Goal: Navigation & Orientation: Understand site structure

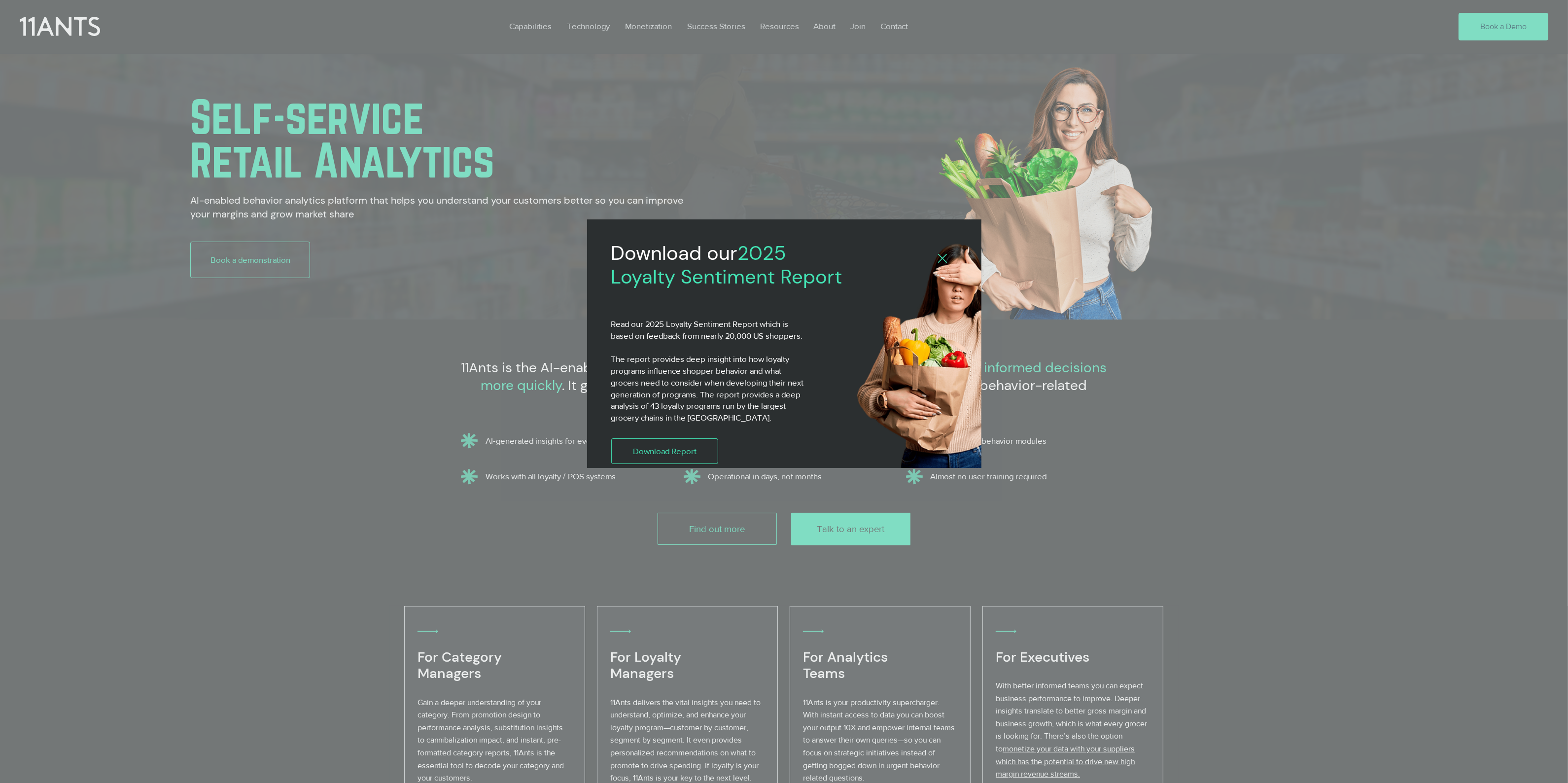
click at [784, 27] on div "2025 Loyalty Sentiment Report" at bounding box center [784, 392] width 1568 height 783
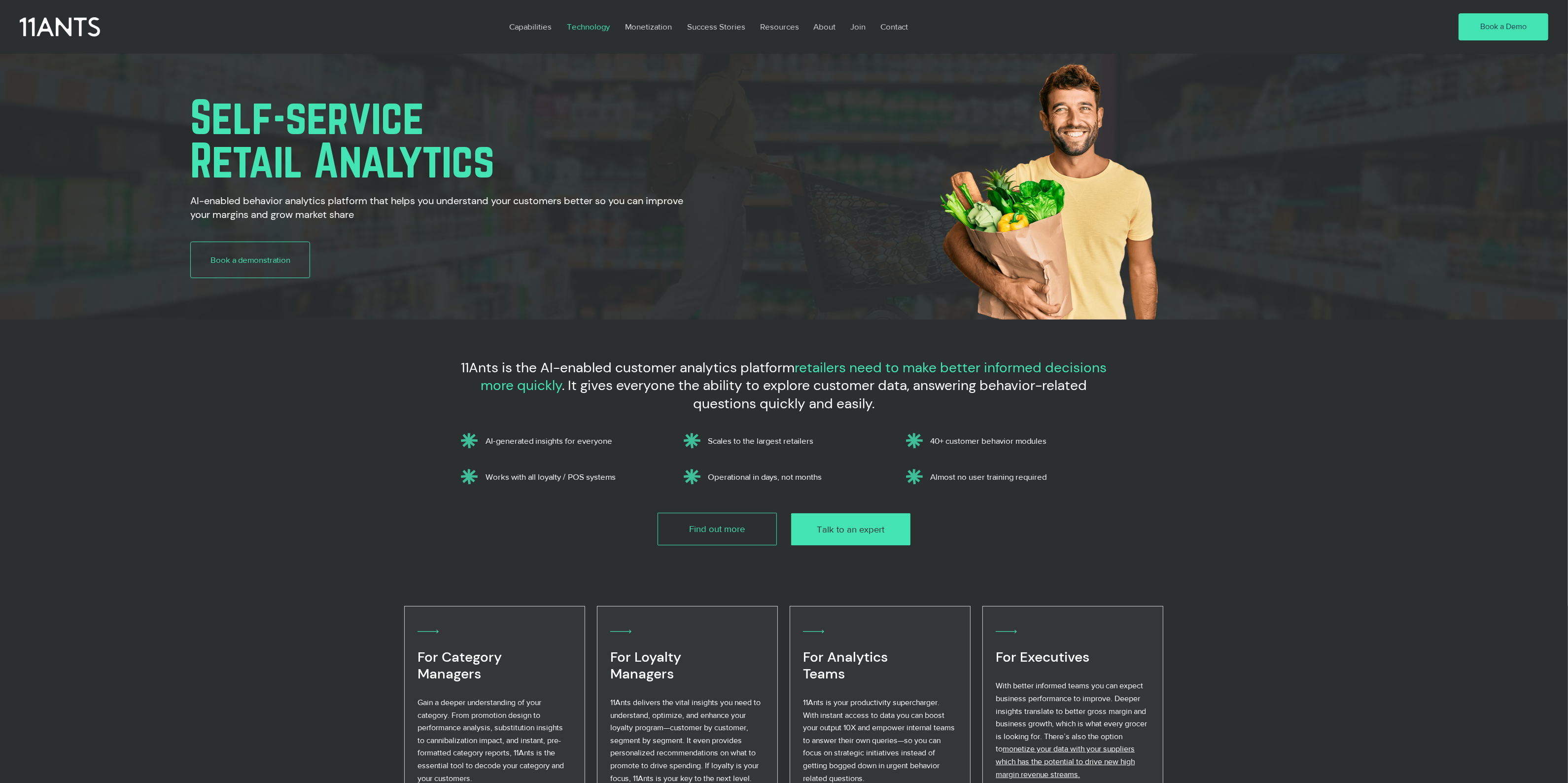
click at [590, 27] on p "Technology" at bounding box center [588, 26] width 53 height 23
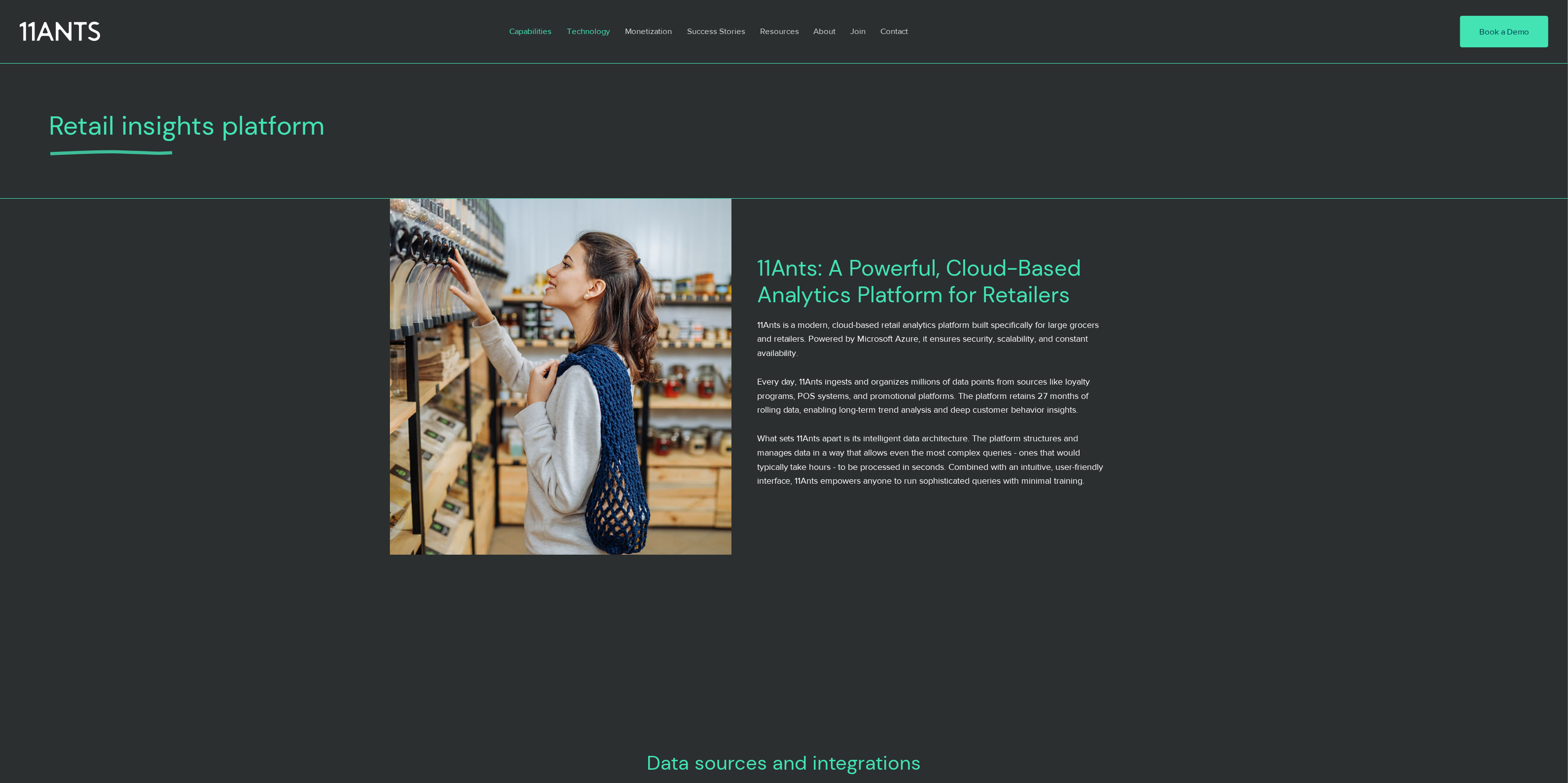
click at [523, 30] on p "Capabilities" at bounding box center [530, 30] width 52 height 23
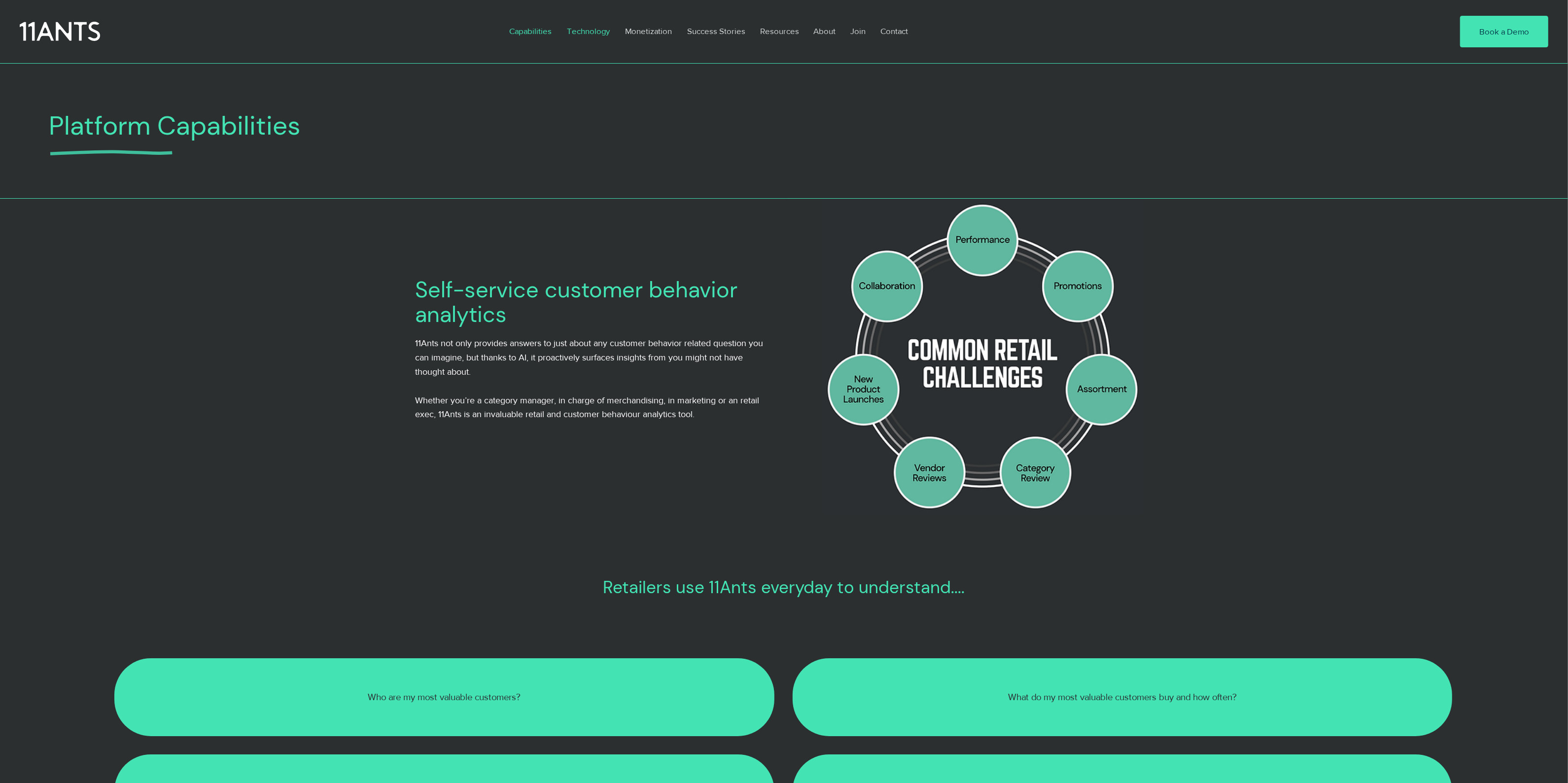
click at [587, 30] on p "Technology" at bounding box center [588, 30] width 53 height 23
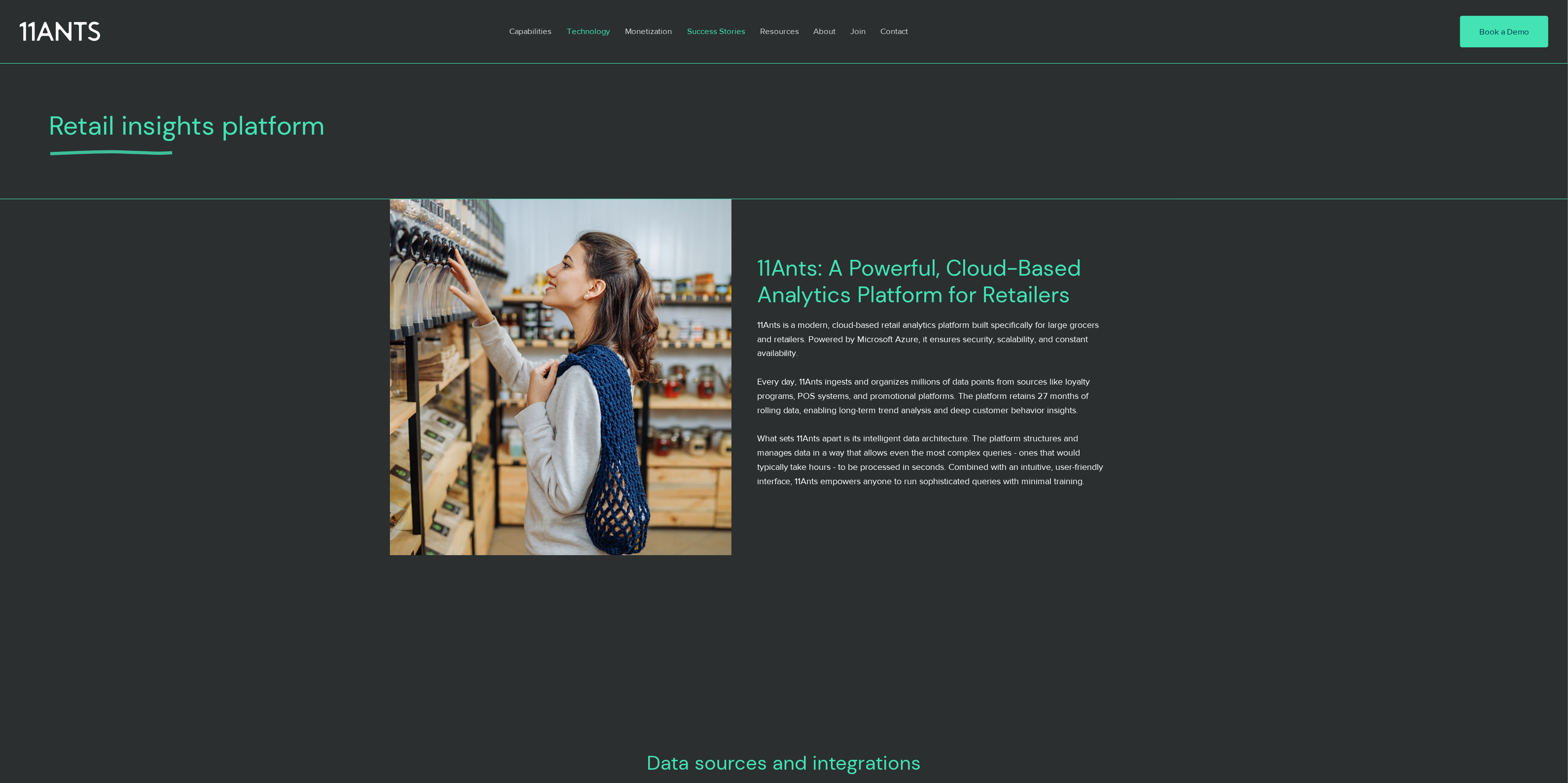
click at [721, 28] on p "Success Stories" at bounding box center [716, 30] width 68 height 23
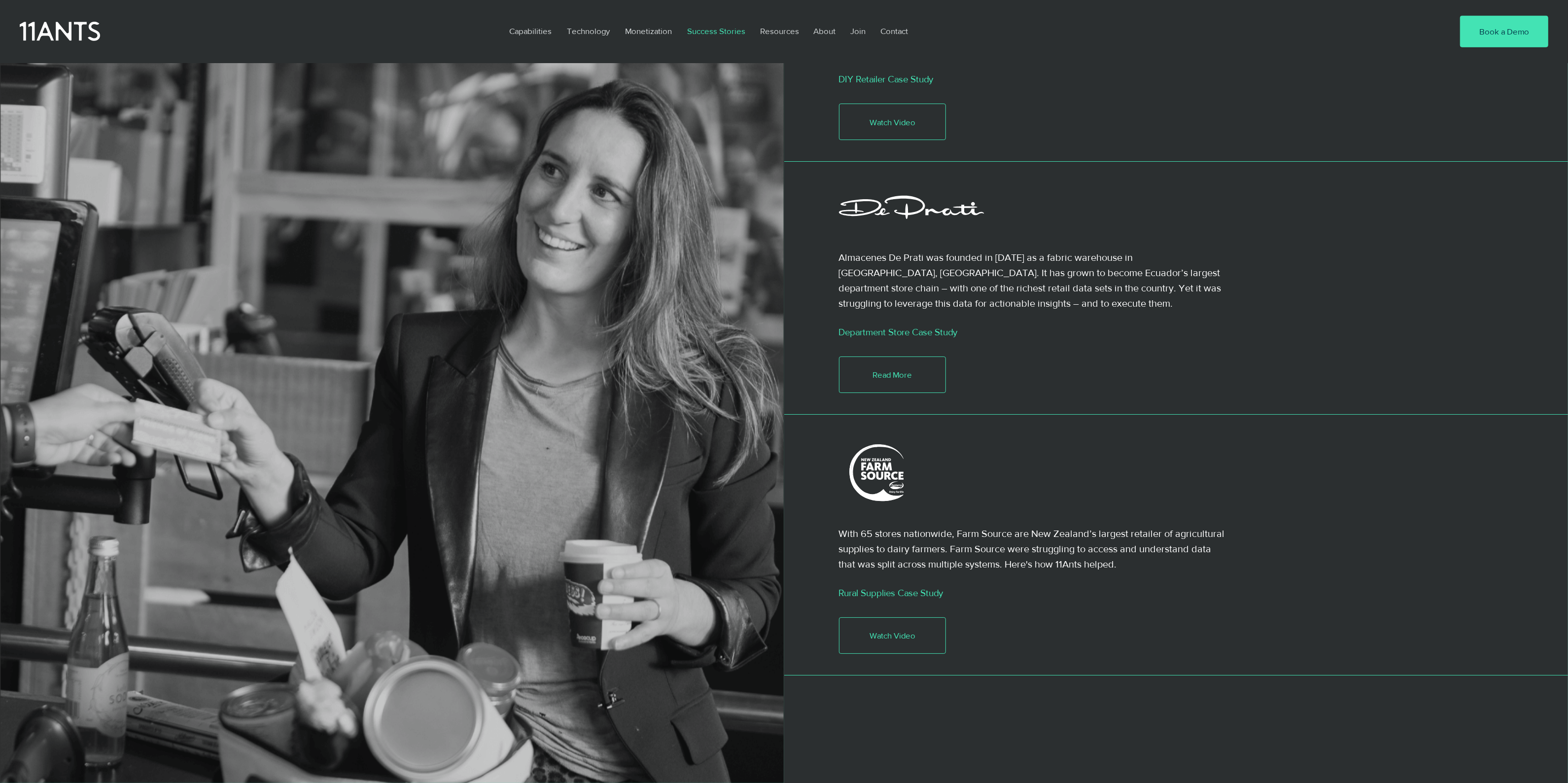
scroll to position [1233, 0]
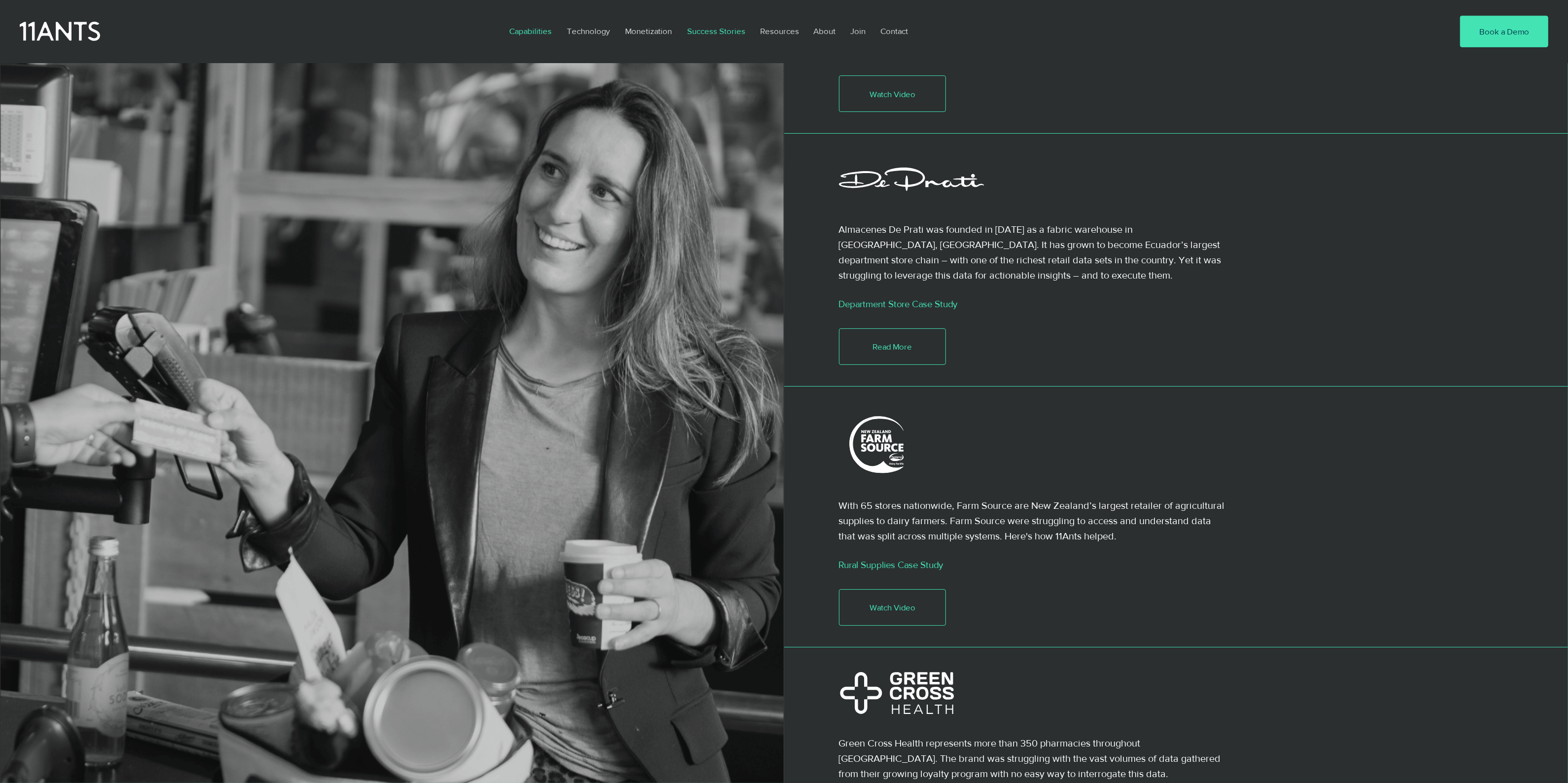
click at [529, 29] on p "Capabilities" at bounding box center [530, 30] width 52 height 23
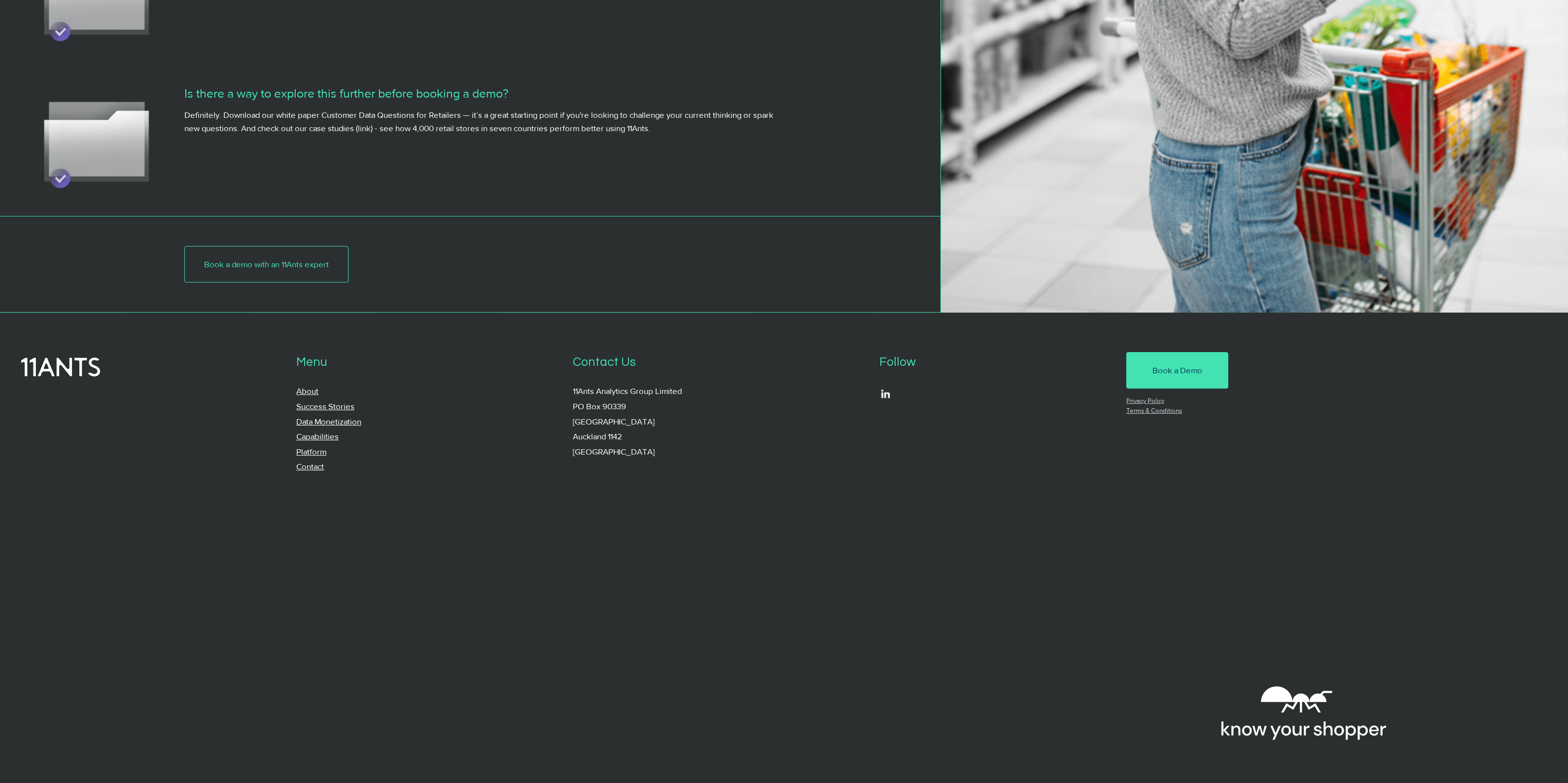
scroll to position [5400, 0]
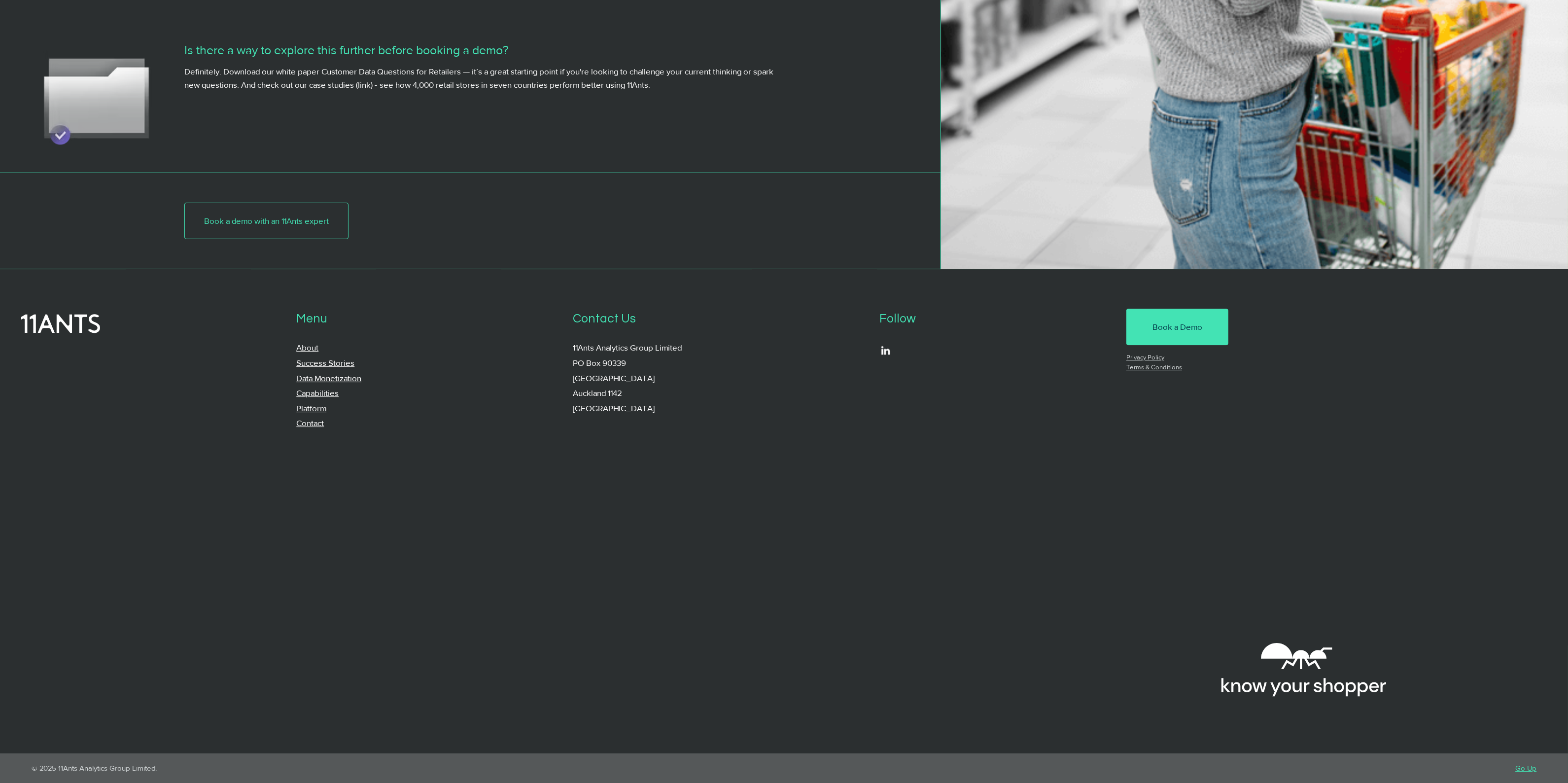
click at [1531, 768] on link "Go Up" at bounding box center [1525, 768] width 21 height 9
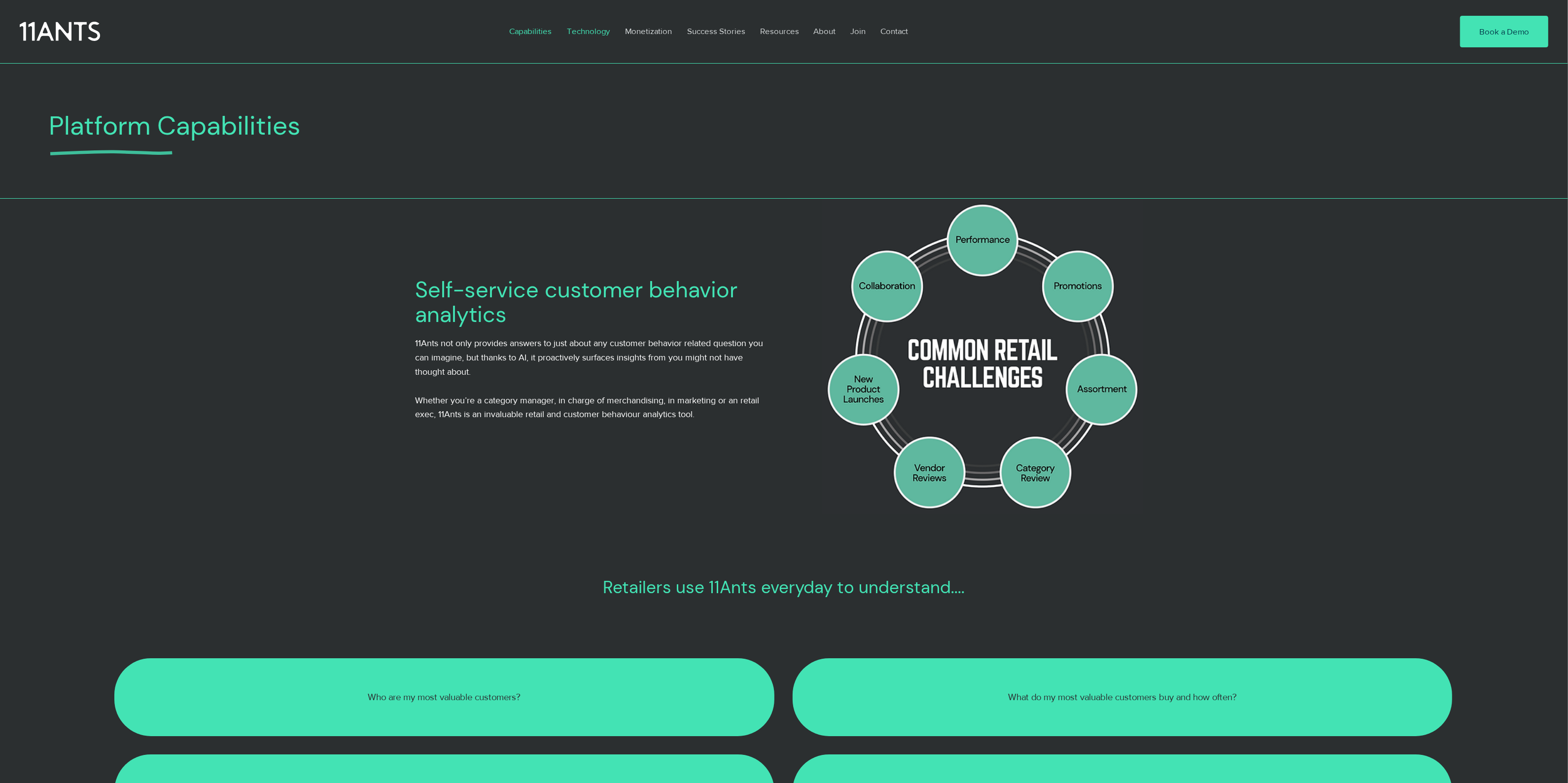
click at [595, 30] on p "Technology" at bounding box center [588, 30] width 53 height 23
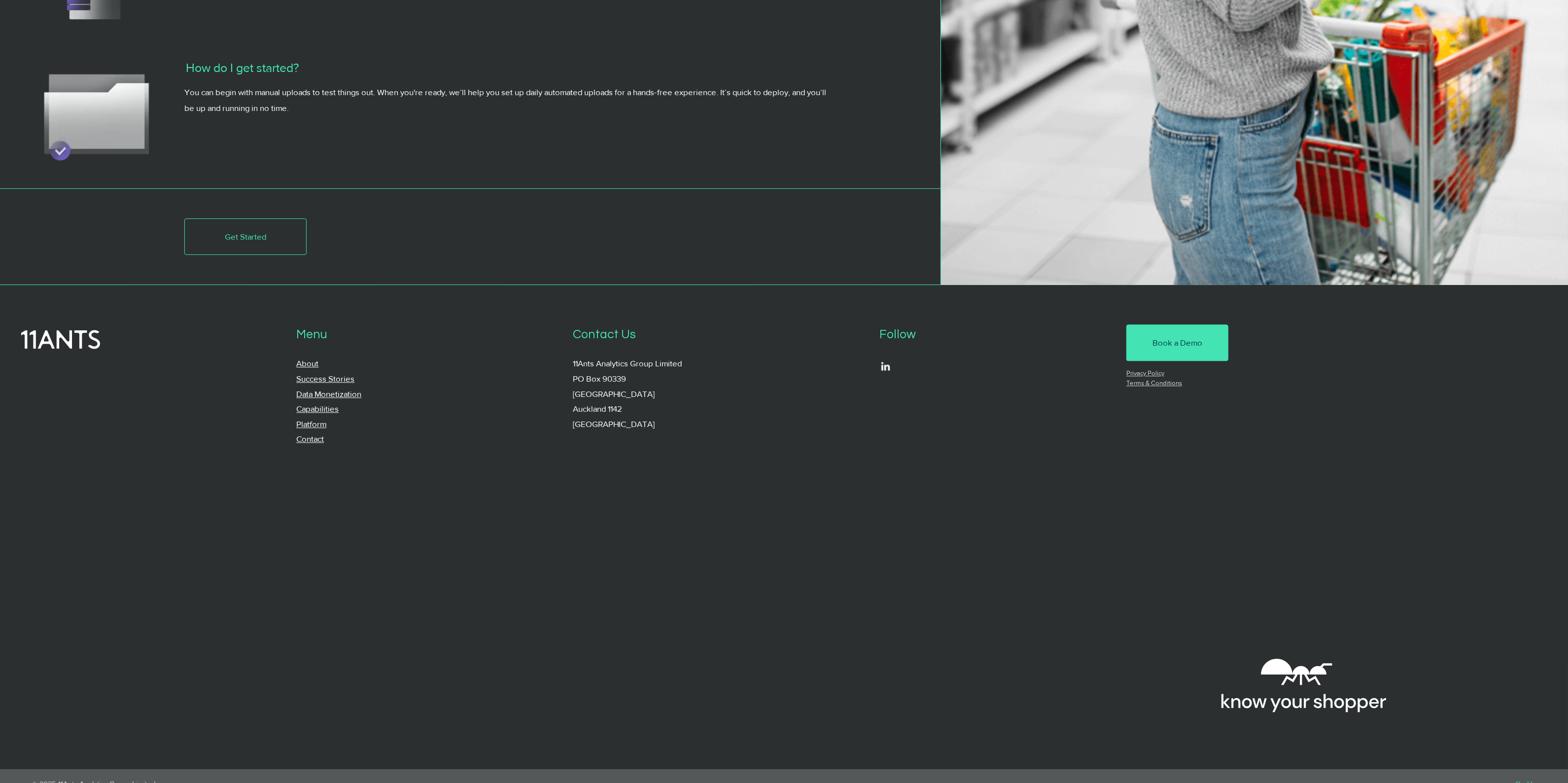
scroll to position [4261, 0]
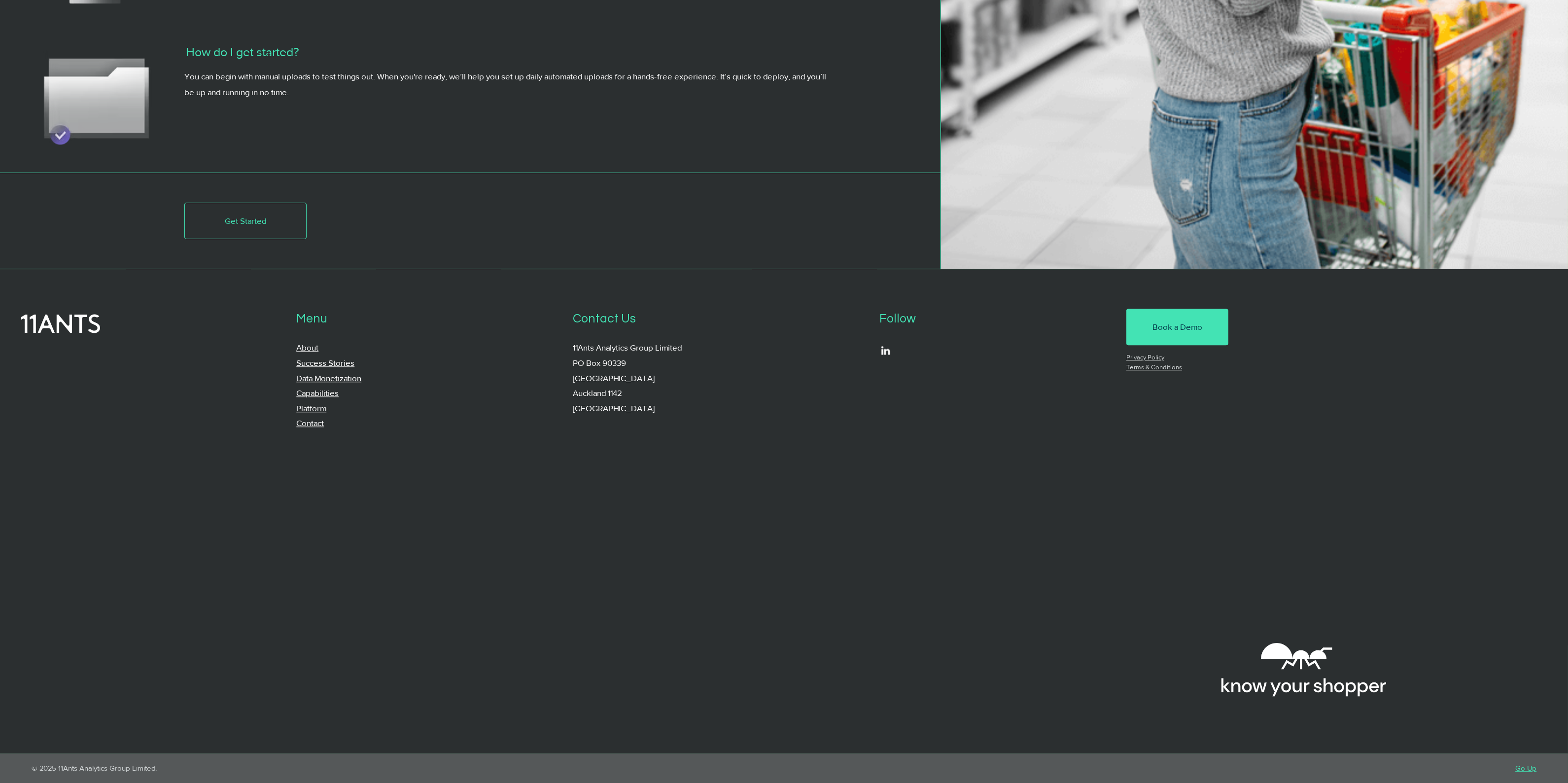
click at [1530, 767] on link "Go Up" at bounding box center [1525, 768] width 21 height 9
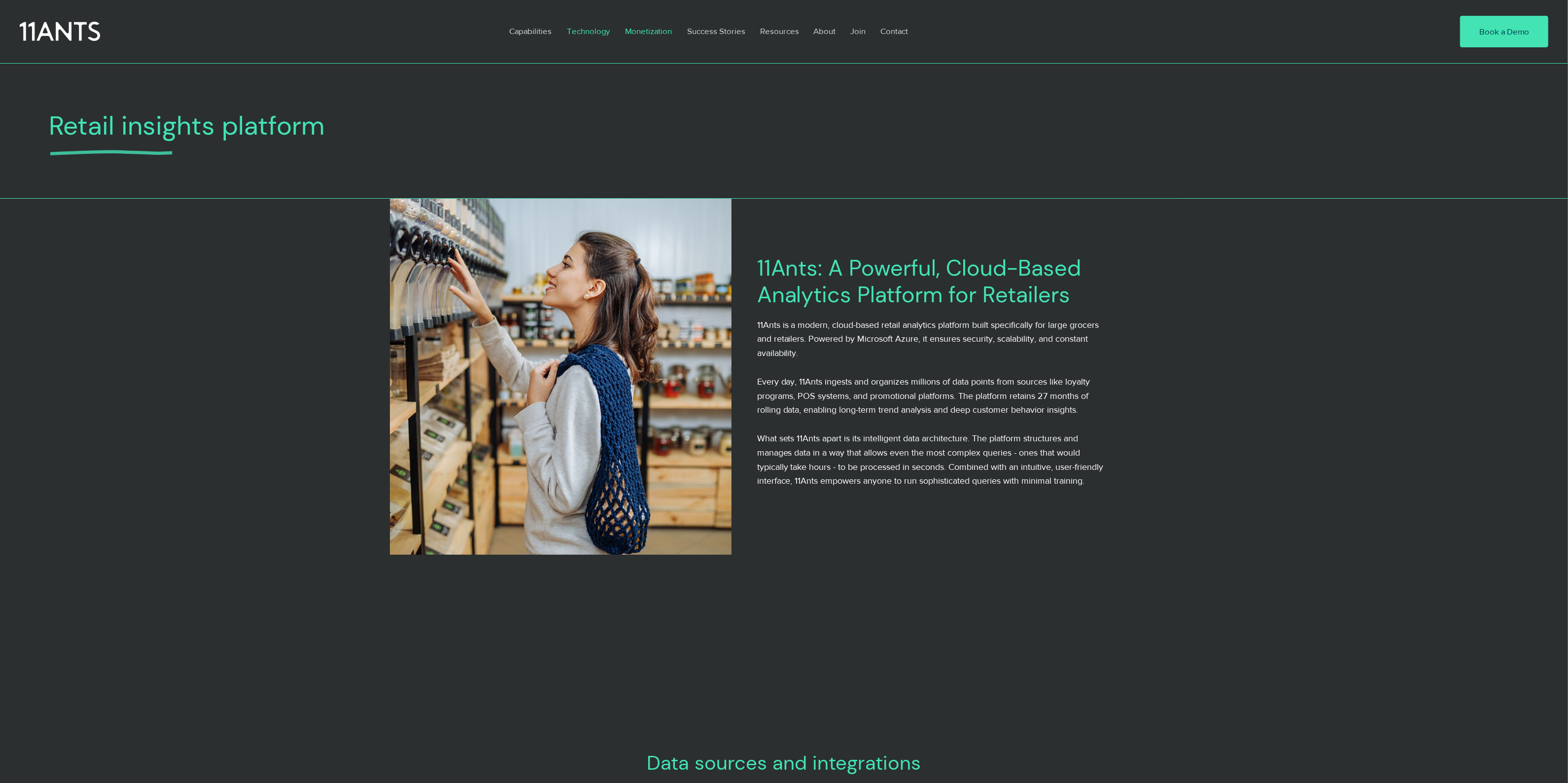
click at [640, 27] on p "Monetization" at bounding box center [648, 30] width 57 height 23
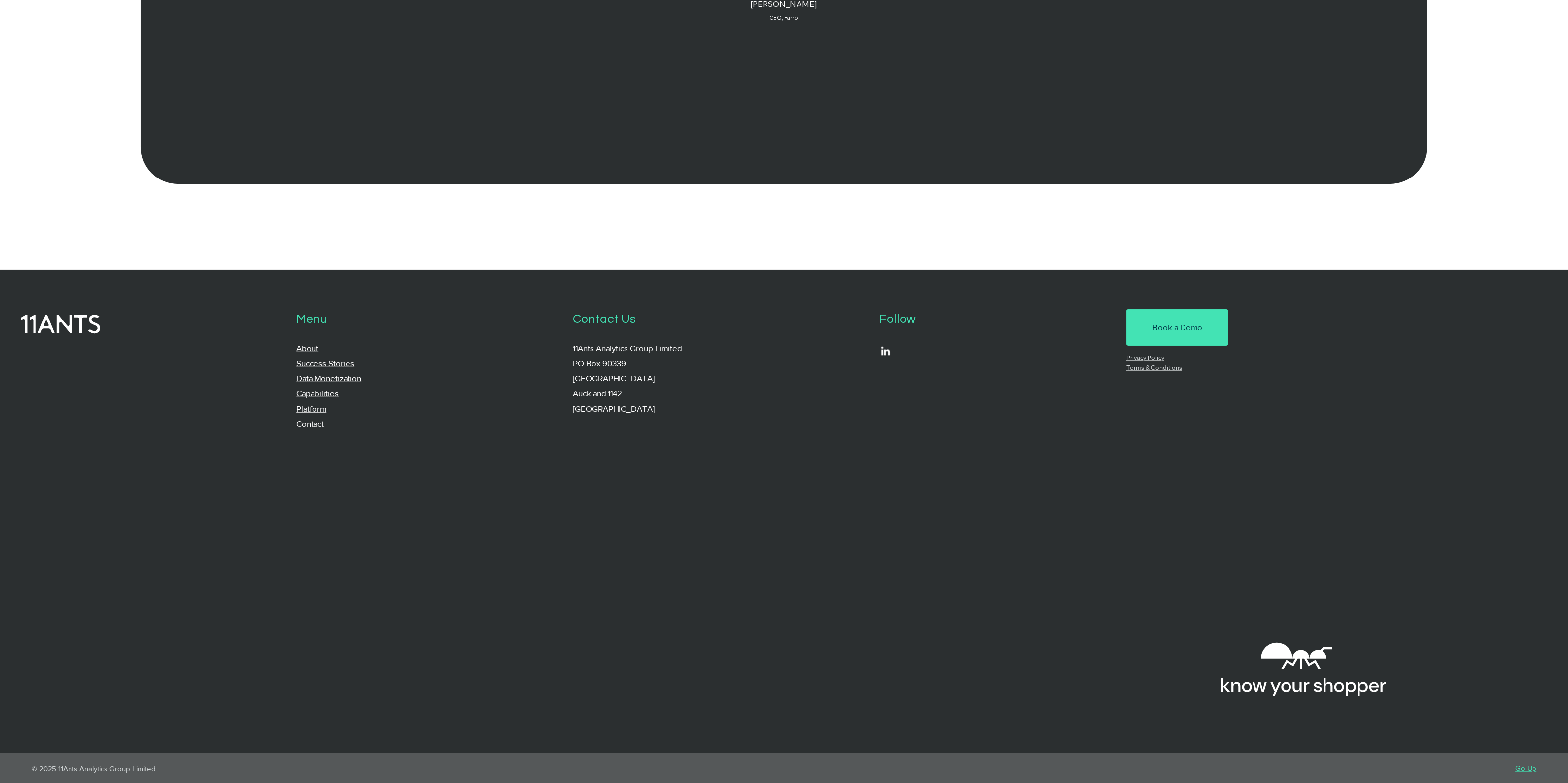
scroll to position [1445, 0]
click at [1530, 768] on link "Go Up" at bounding box center [1525, 768] width 21 height 9
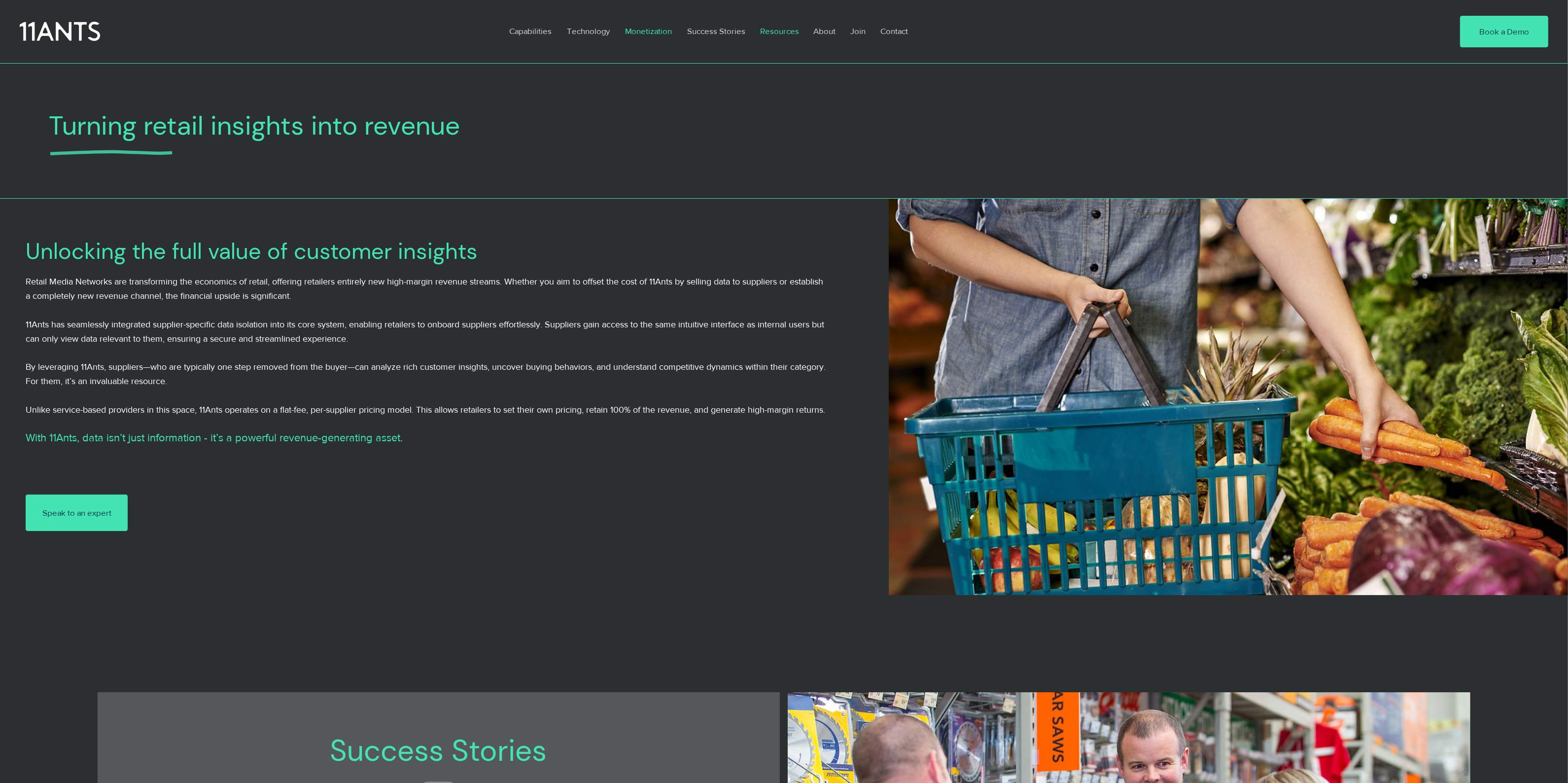
click at [769, 30] on p "Resources" at bounding box center [780, 30] width 49 height 23
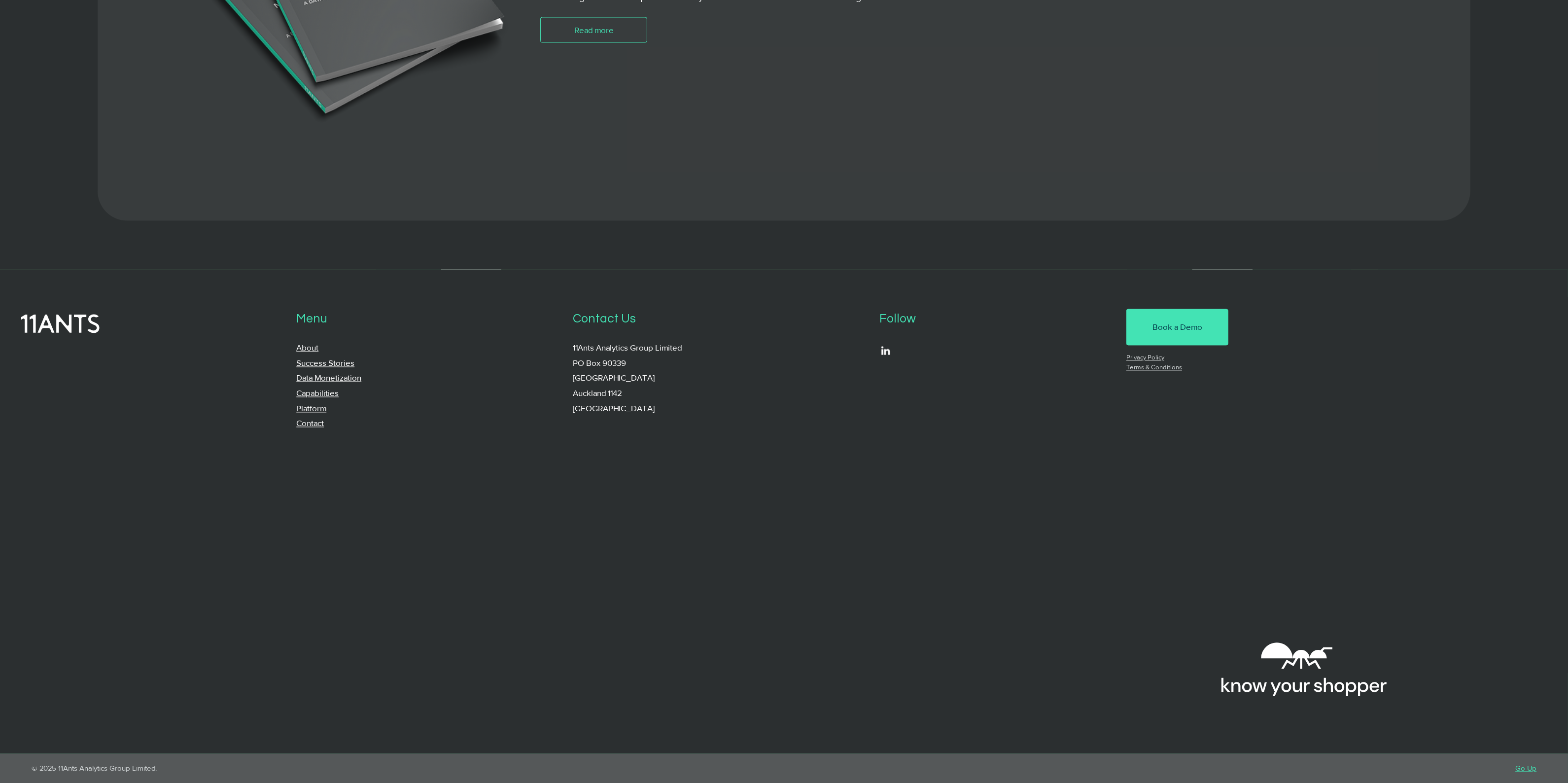
scroll to position [3242, 0]
click at [1530, 771] on link "Go Up" at bounding box center [1525, 768] width 21 height 9
